Goal: Find specific page/section: Find specific page/section

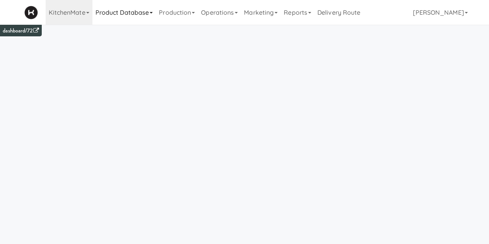
click at [147, 16] on link "Product Database" at bounding box center [124, 12] width 64 height 25
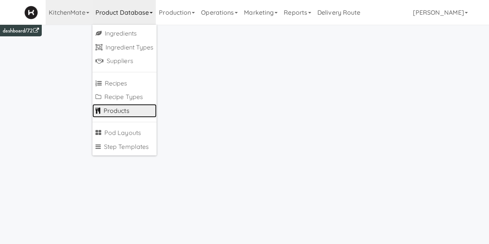
click at [116, 112] on link "Products" at bounding box center [124, 111] width 65 height 14
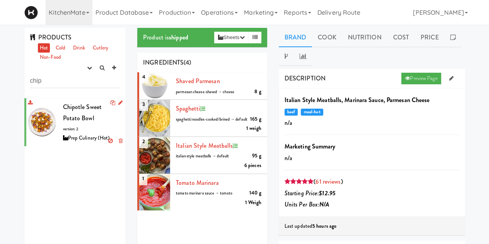
type input "chip"
click at [82, 114] on span "Chipotle Sweet Potato Bowl" at bounding box center [82, 113] width 39 height 21
